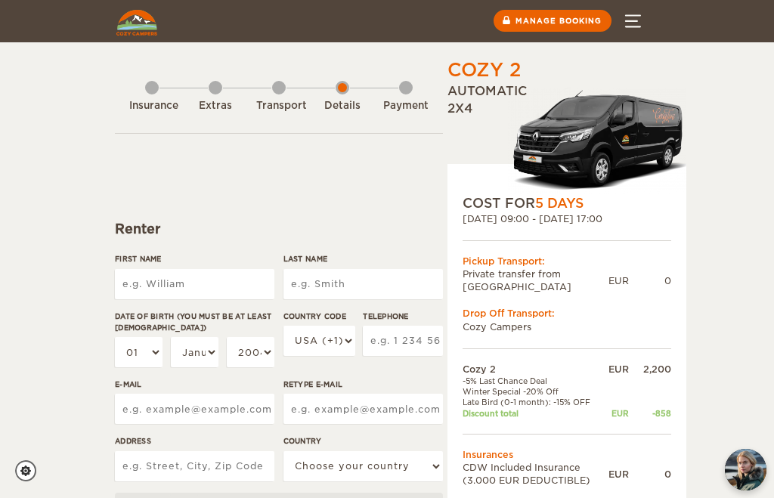
click at [195, 284] on input "First Name" at bounding box center [195, 284] width 160 height 30
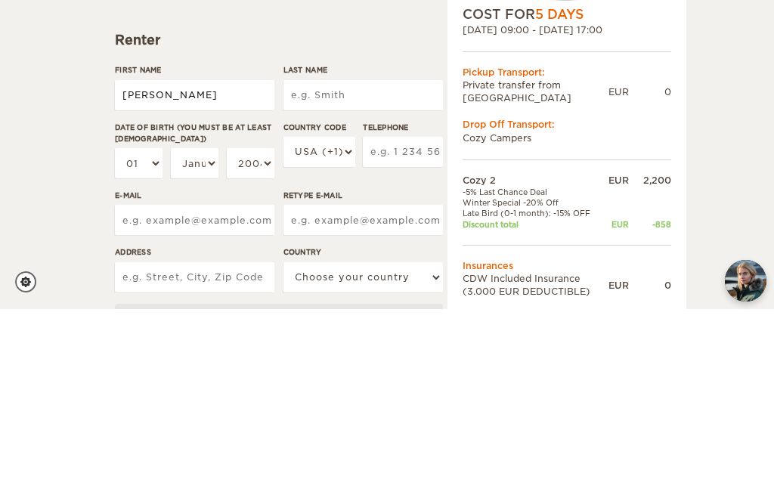
type input "[PERSON_NAME]"
click at [359, 269] on input "Last Name" at bounding box center [363, 284] width 160 height 30
type input "[PERSON_NAME]"
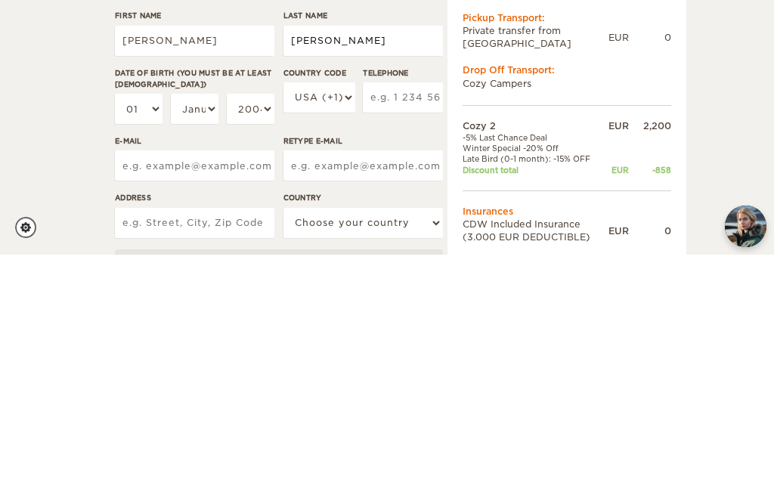
type input "[PERSON_NAME]"
click at [157, 337] on select "01 02 03 04 05 06 07 08 09 10 11 12 13 14 15 16 17 18 19 20 21 22 23 24 25 26 2…" at bounding box center [139, 352] width 48 height 30
type input "[PERSON_NAME]"
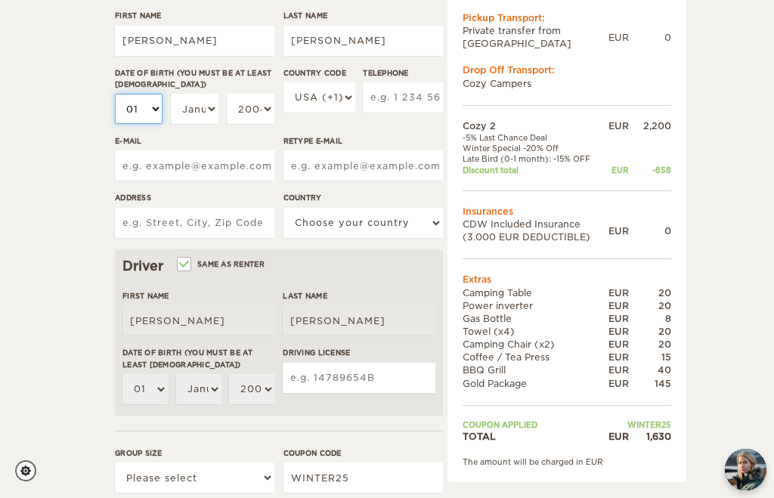
select select "05"
click at [217, 109] on select "January February March April May June July August September October November De…" at bounding box center [195, 109] width 48 height 30
select select "05"
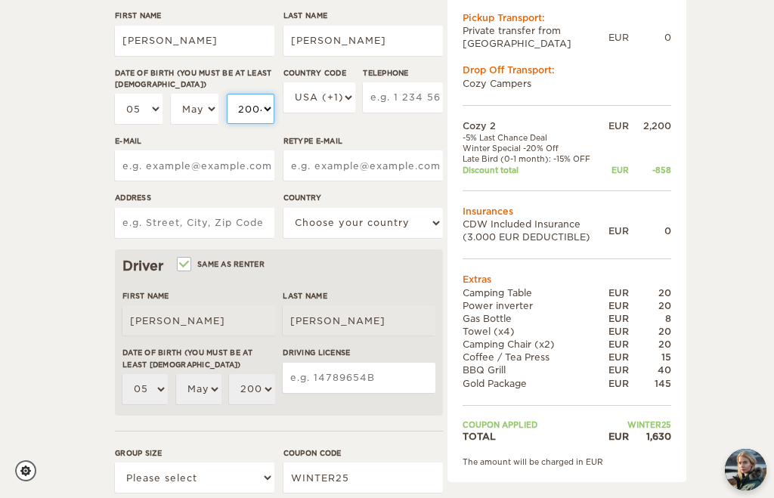
click at [262, 104] on select "2004 2003 2002 2001 2000 1999 1998 1997 1996 1995 1994 1993 1992 1991 1990 1989…" at bounding box center [251, 109] width 48 height 30
select select "1960"
click at [404, 101] on input "Telephone" at bounding box center [403, 97] width 80 height 30
type input "6466441960"
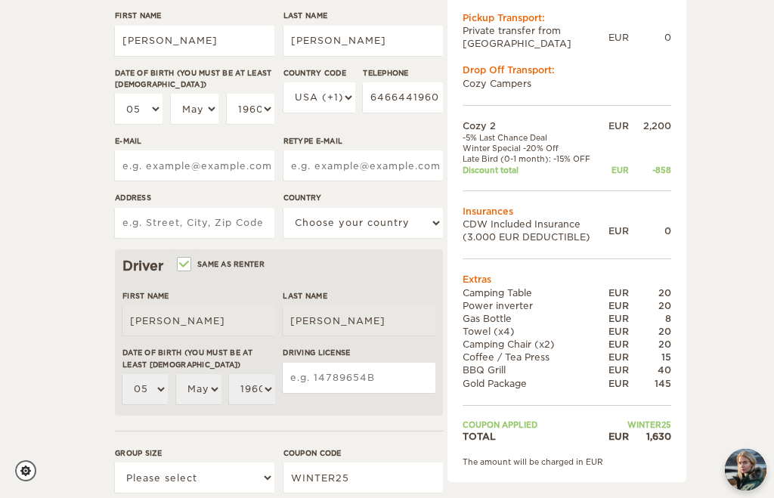
click at [206, 160] on input "E-mail" at bounding box center [195, 165] width 160 height 30
click at [362, 170] on input "Retype E-mail" at bounding box center [363, 165] width 160 height 30
click at [271, 168] on input "[EMAIL_ADDRESS][DOMAIN_NAME]" at bounding box center [195, 165] width 160 height 30
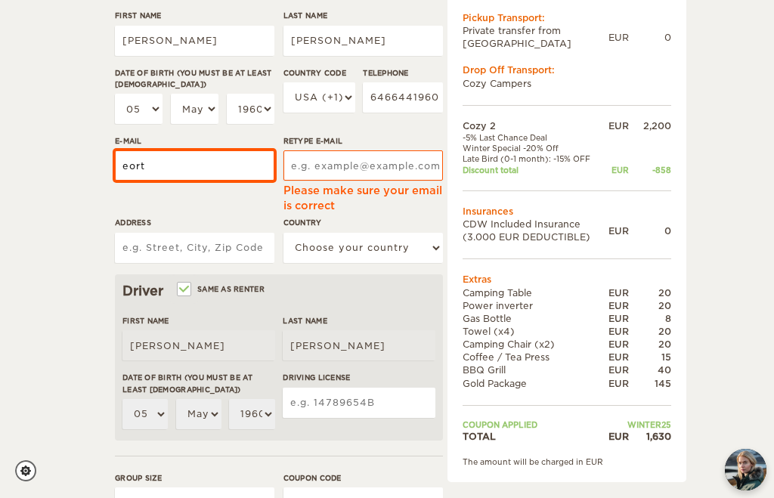
type input "eor"
type input "[EMAIL_ADDRESS][DOMAIN_NAME]"
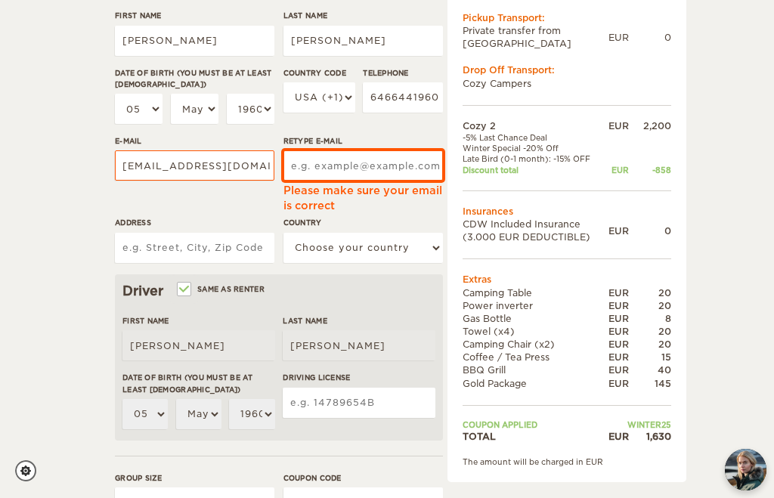
click at [346, 165] on input "Retype E-mail" at bounding box center [363, 165] width 160 height 30
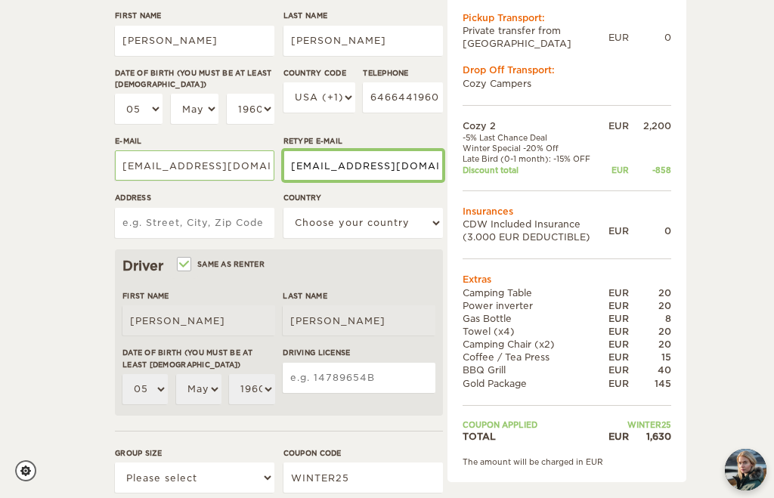
type input "[EMAIL_ADDRESS][DOMAIN_NAME]"
click at [200, 217] on input "Address" at bounding box center [195, 223] width 160 height 30
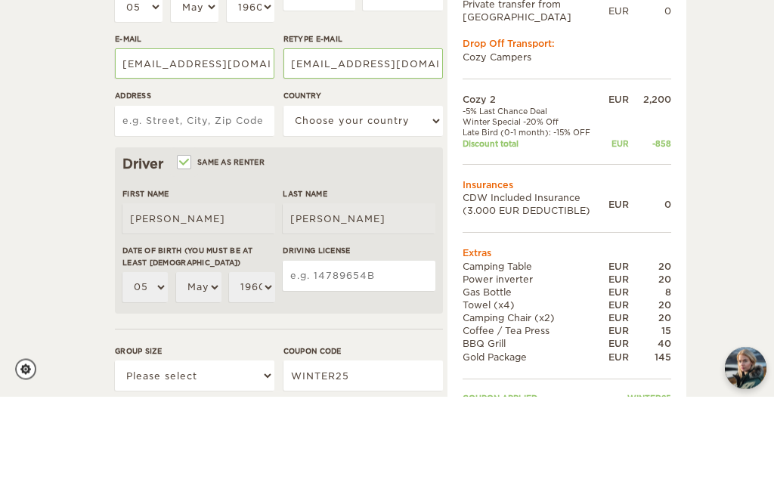
type input "[STREET_ADDRESS][PERSON_NAME]"
select select "222"
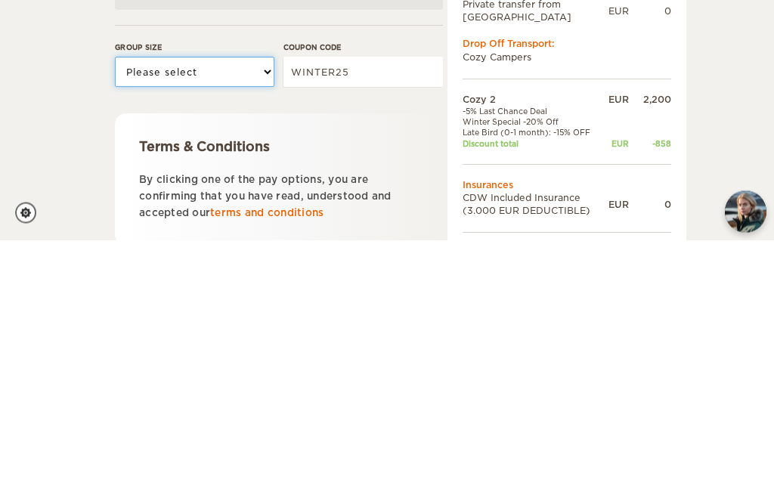
click at [265, 315] on select "Please select 1 2" at bounding box center [195, 330] width 160 height 30
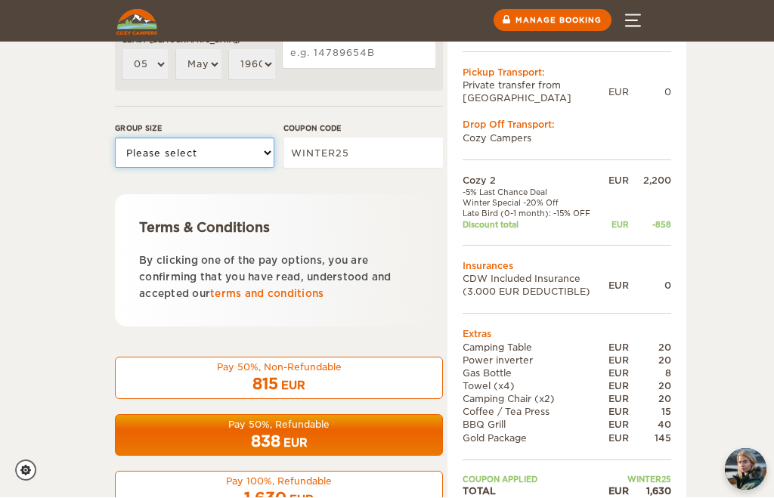
select select "2"
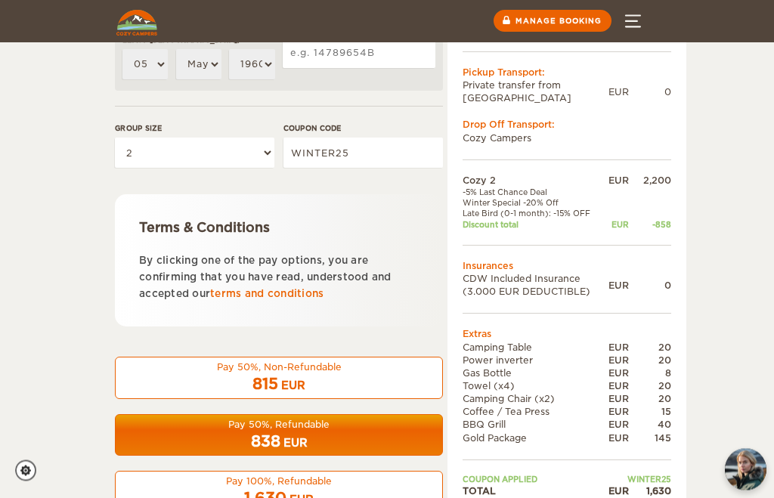
click at [318, 434] on div "838 EUR" at bounding box center [279, 443] width 308 height 22
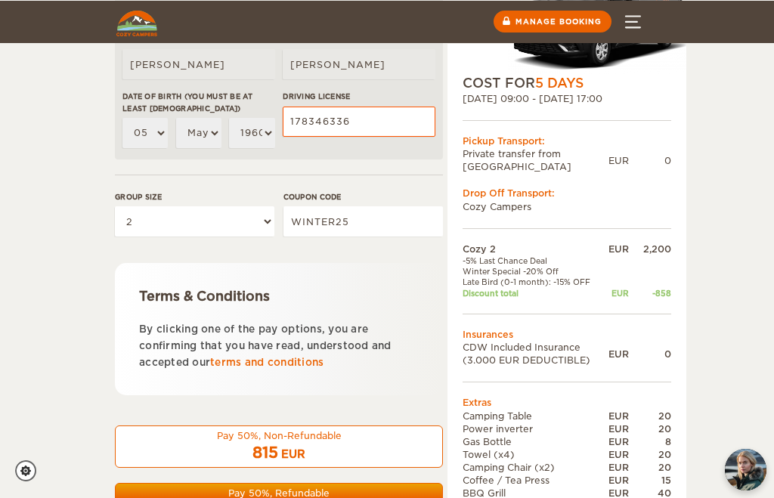
scroll to position [500, 0]
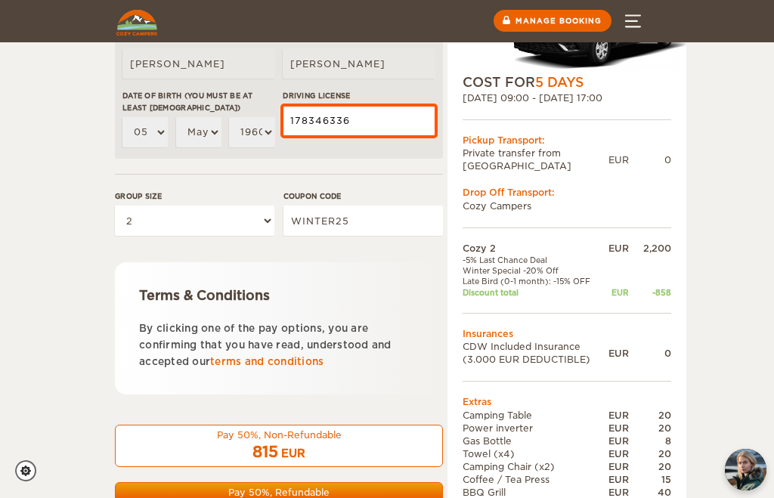
type input "178346336"
